Goal: Task Accomplishment & Management: Use online tool/utility

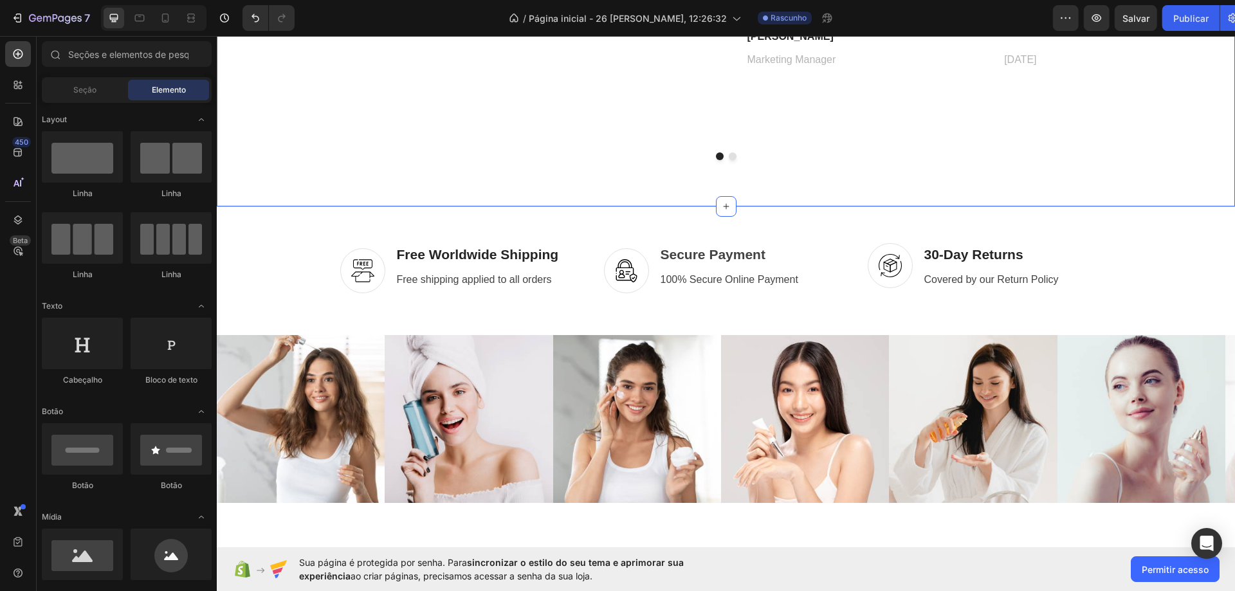
scroll to position [1994, 0]
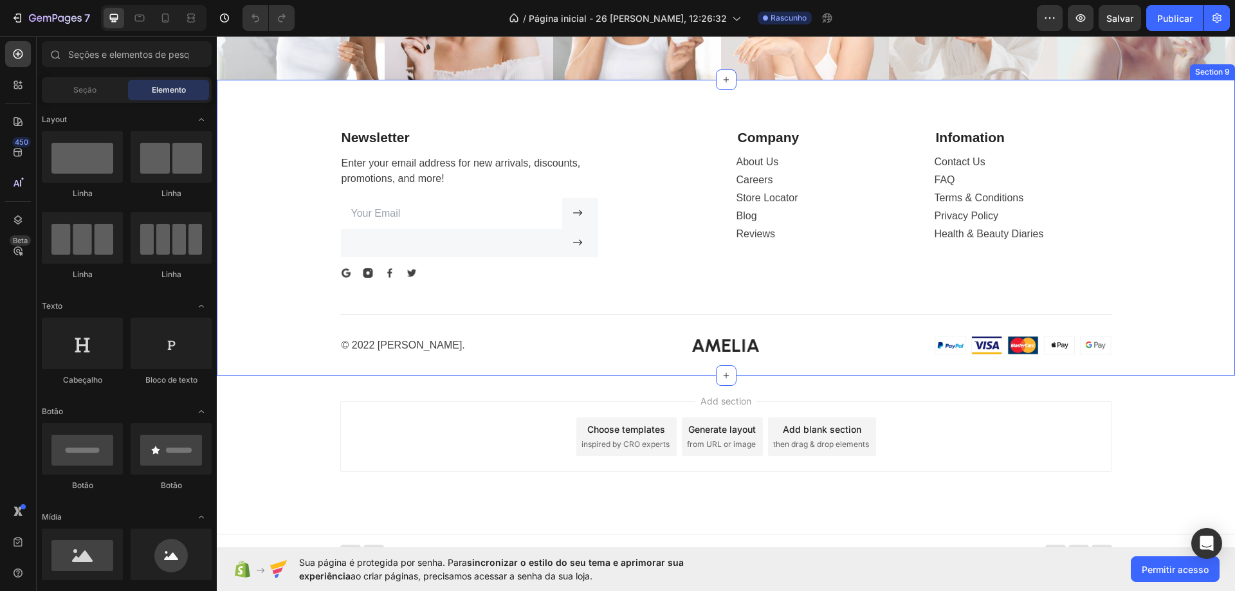
scroll to position [2305, 0]
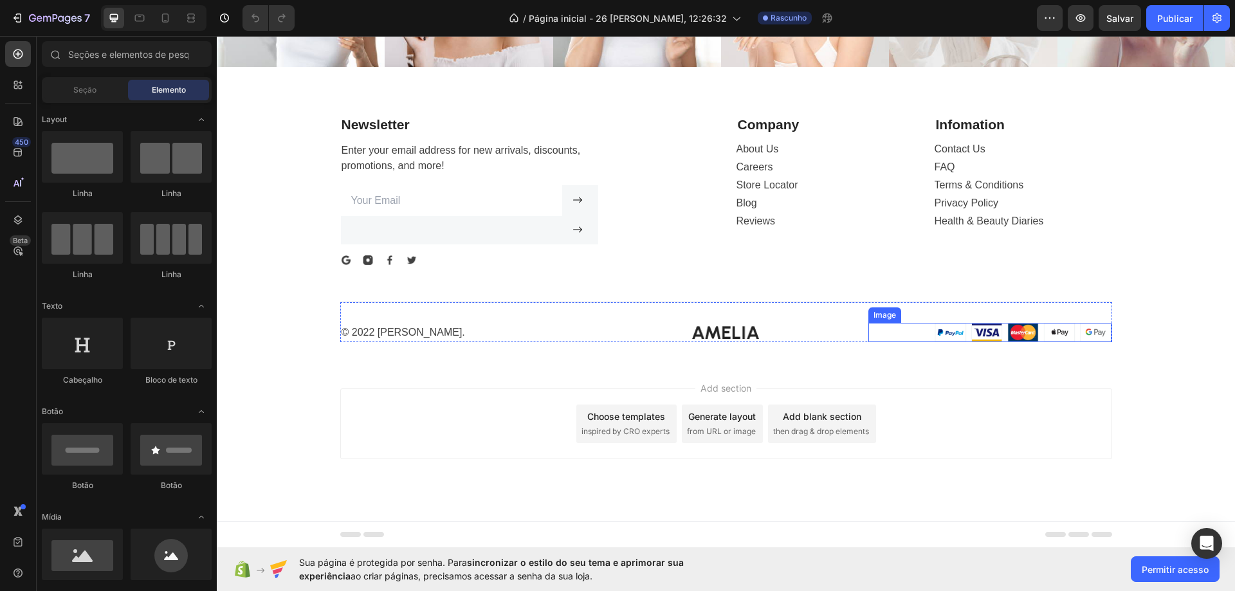
click at [953, 334] on img at bounding box center [1023, 332] width 177 height 19
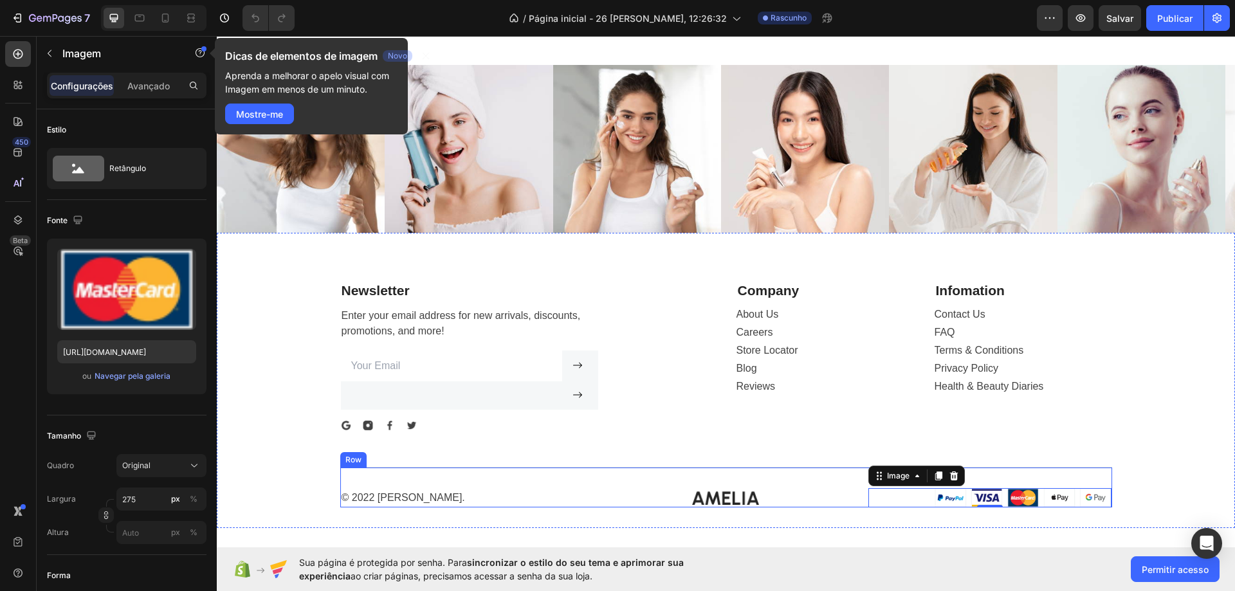
scroll to position [2090, 0]
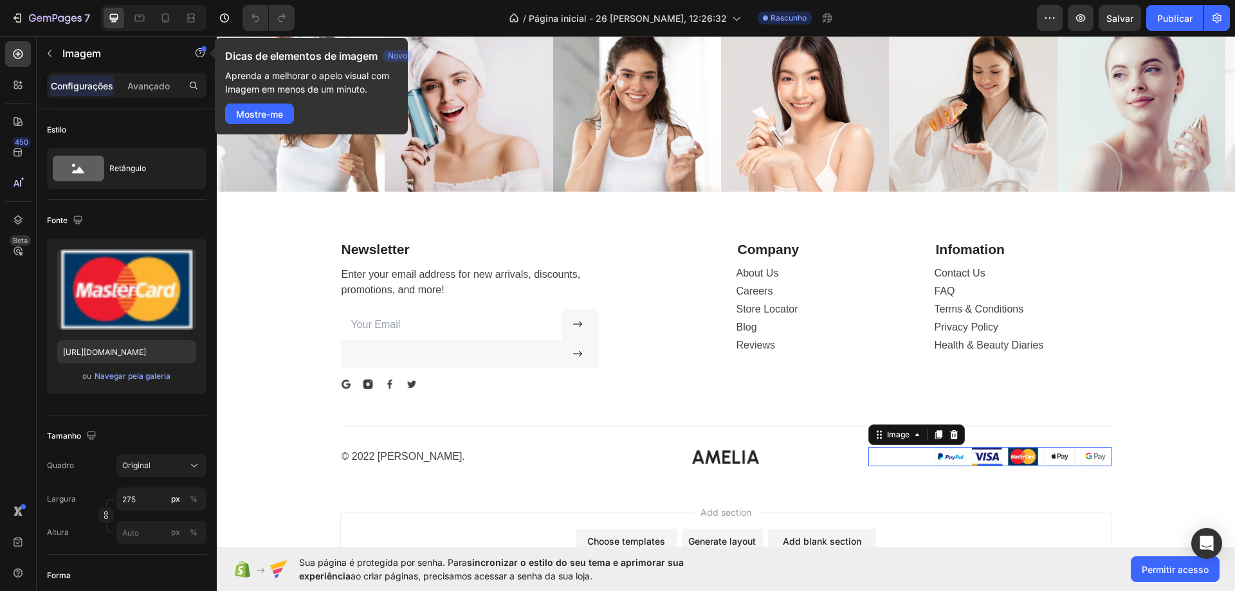
drag, startPoint x: 939, startPoint y: 466, endPoint x: 944, endPoint y: 460, distance: 8.2
click at [939, 466] on img at bounding box center [1023, 456] width 177 height 19
click at [946, 459] on img at bounding box center [1023, 456] width 177 height 19
click at [912, 438] on icon at bounding box center [917, 435] width 10 height 10
click at [1021, 500] on div "Add section Choose templates inspired by CRO experts Generate layout from URL o…" at bounding box center [726, 566] width 1018 height 158
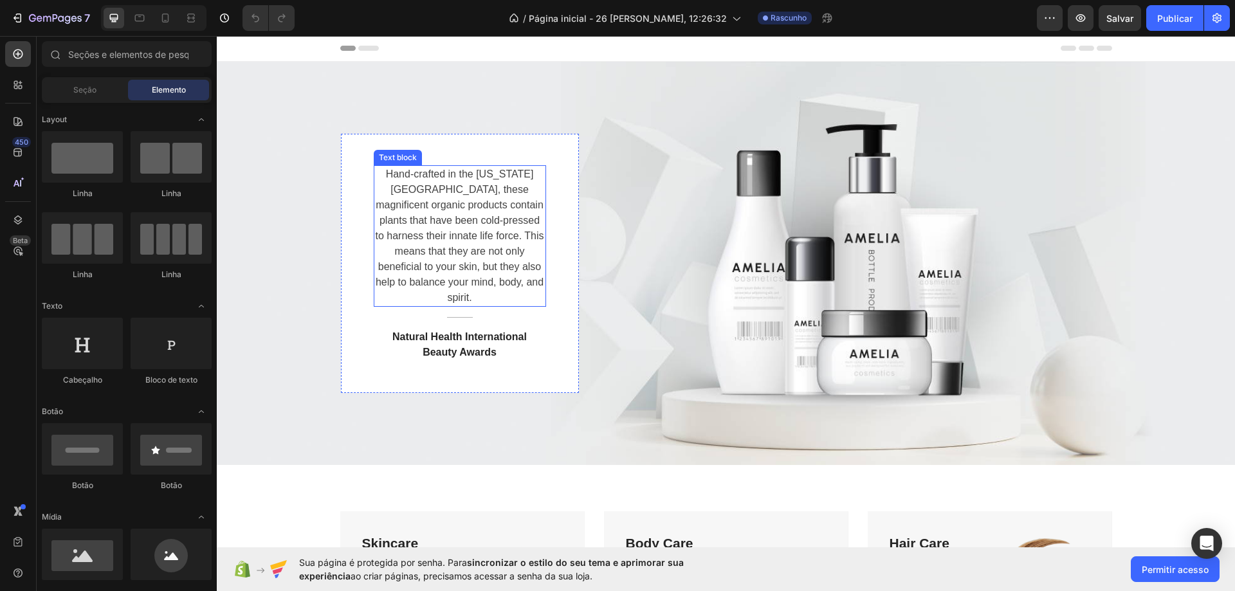
scroll to position [0, 0]
click at [9, 84] on div at bounding box center [18, 85] width 26 height 26
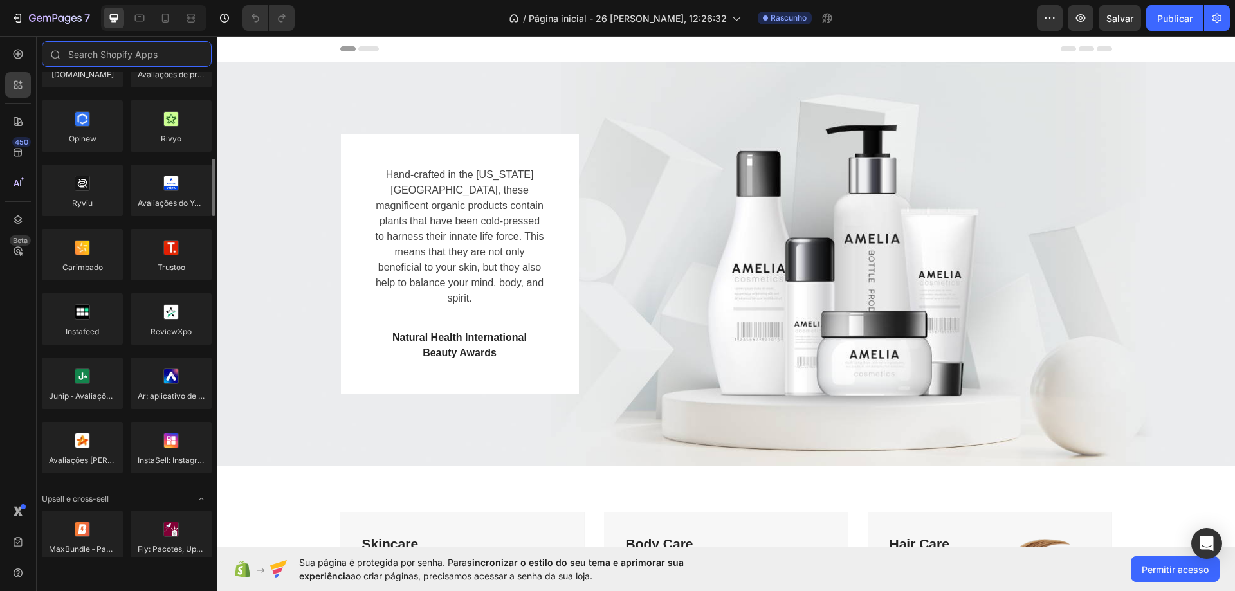
scroll to position [193, 0]
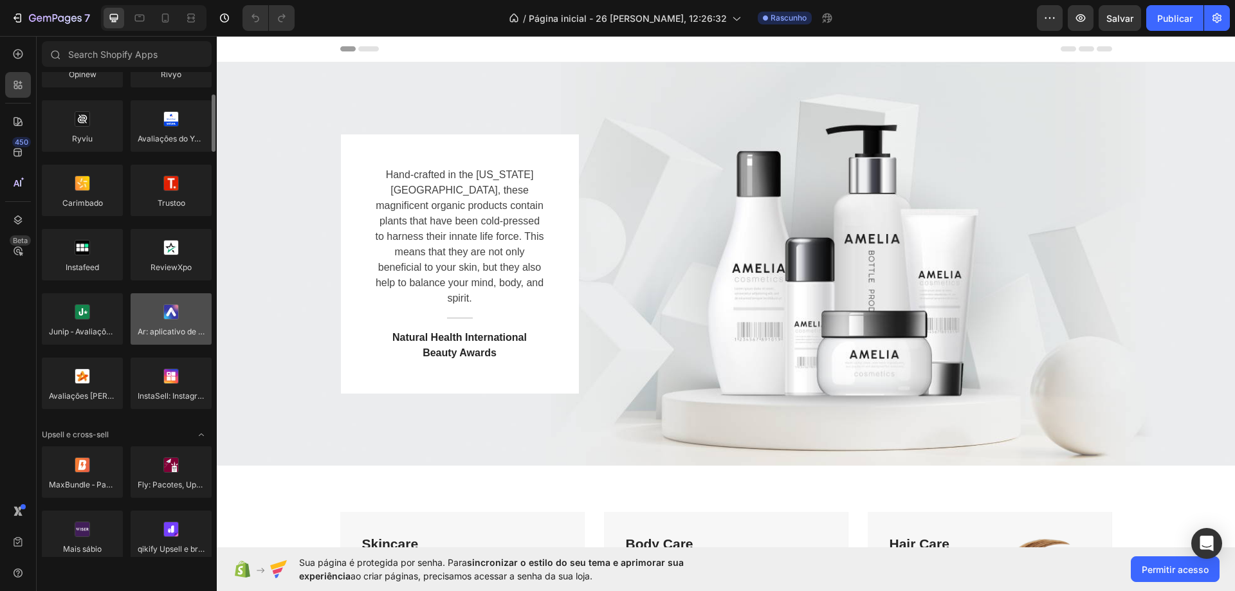
click at [181, 329] on div at bounding box center [171, 318] width 81 height 51
